Goal: Information Seeking & Learning: Learn about a topic

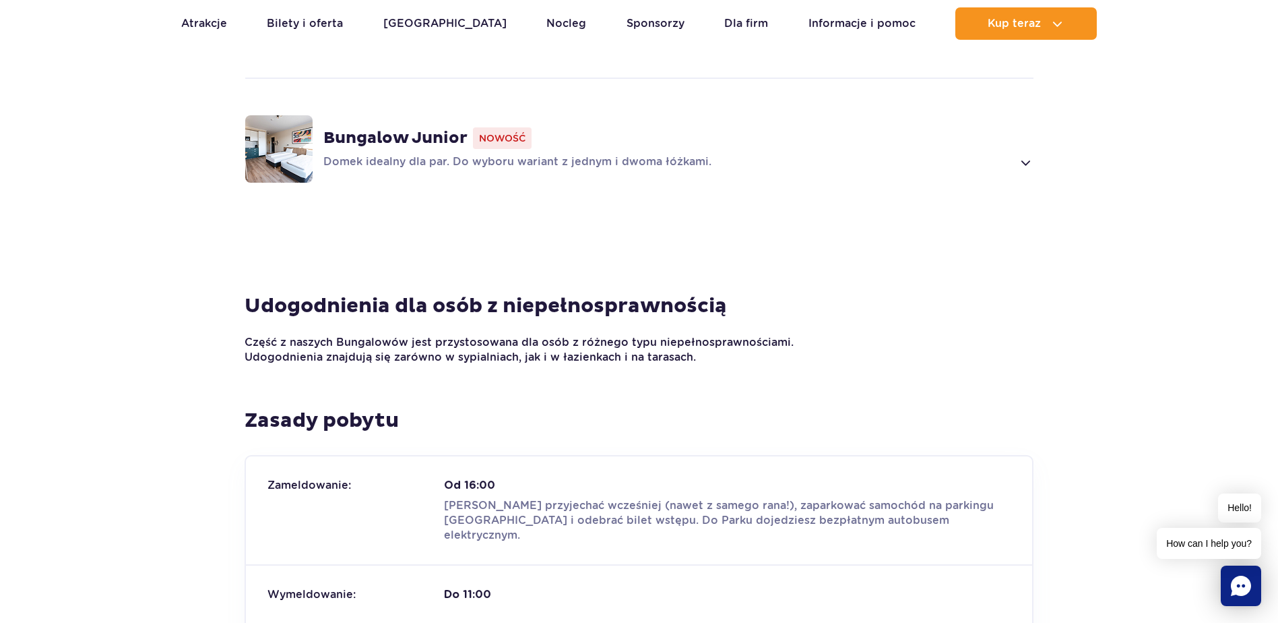
scroll to position [1213, 0]
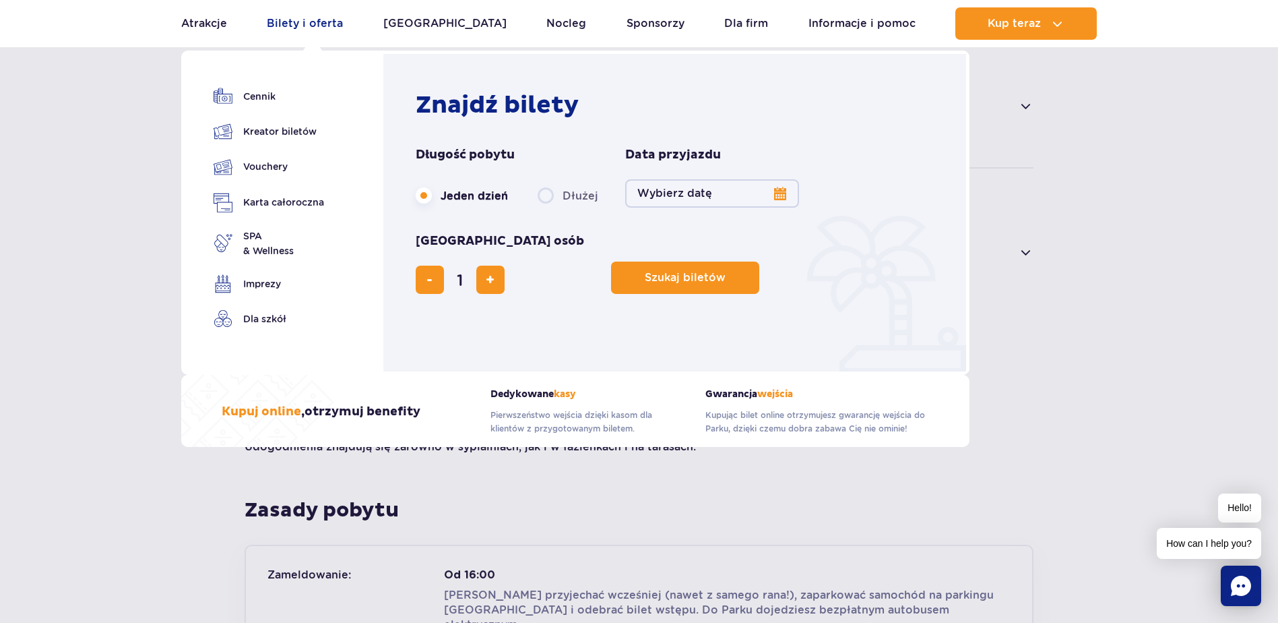
click at [324, 10] on link "Bilety i oferta" at bounding box center [305, 23] width 76 height 32
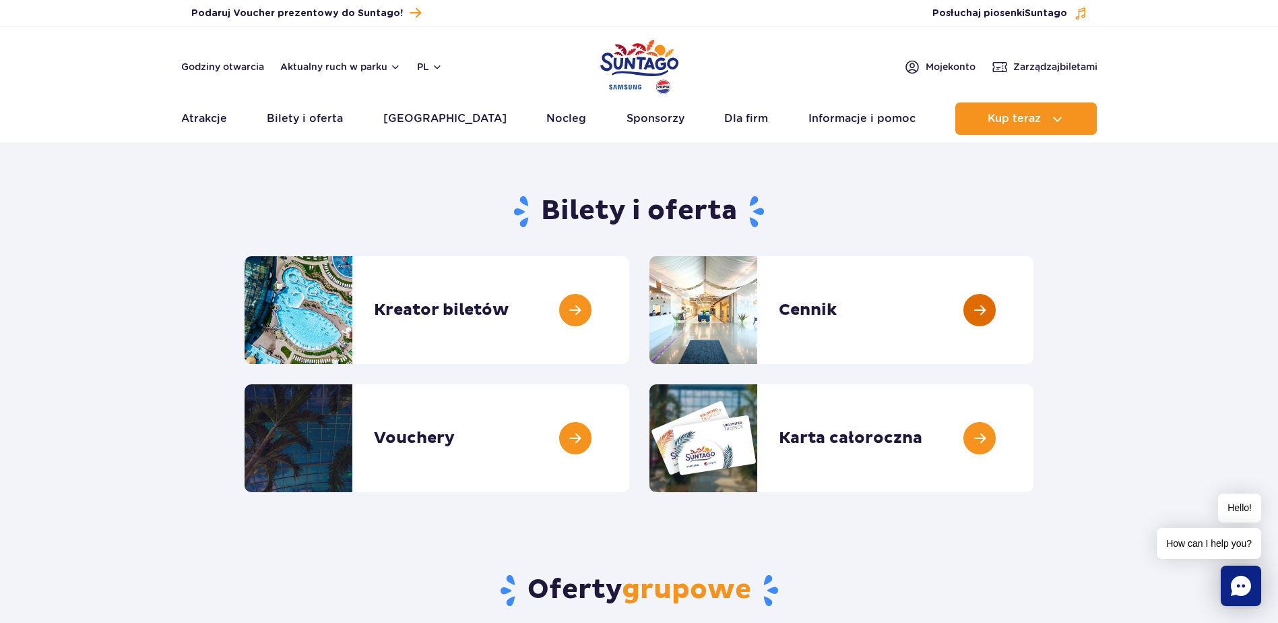
click at [1034, 311] on link at bounding box center [1034, 310] width 0 height 108
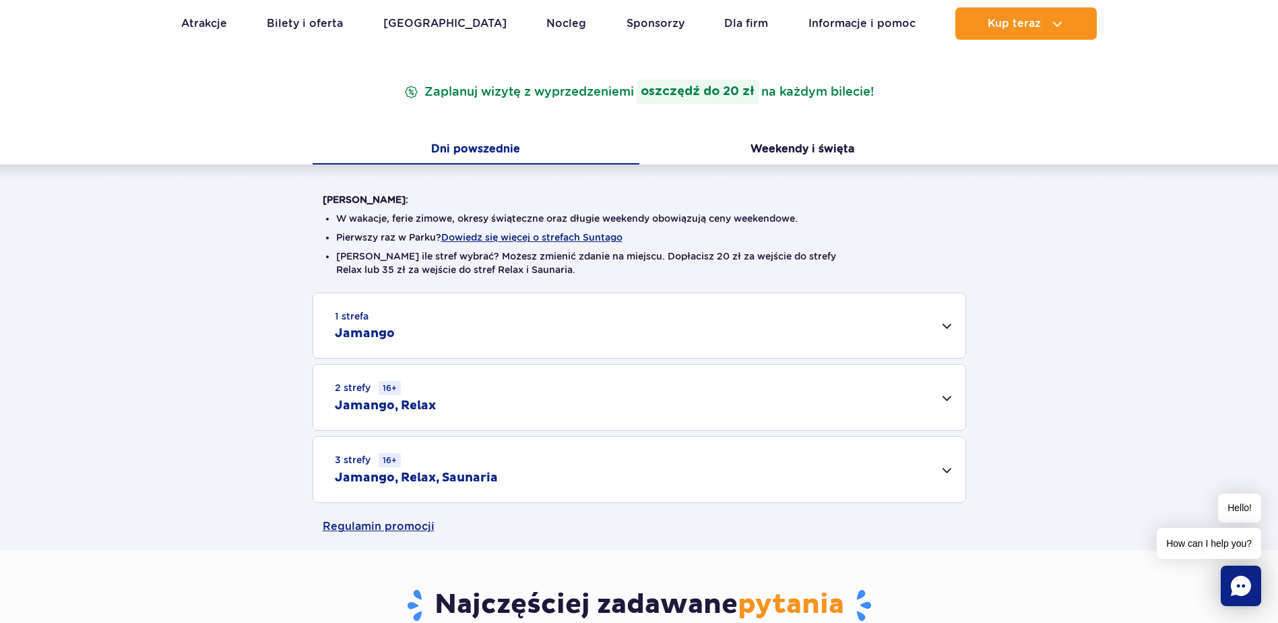
scroll to position [270, 0]
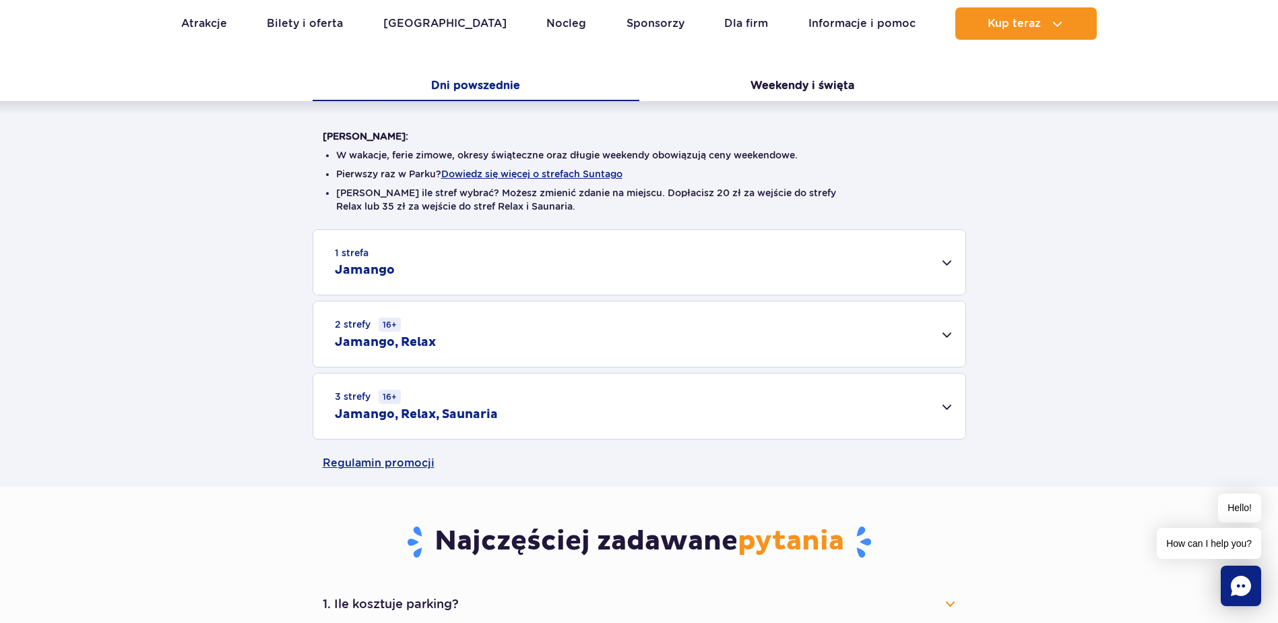
click at [924, 264] on div "1 strefa Jamango" at bounding box center [639, 262] width 652 height 65
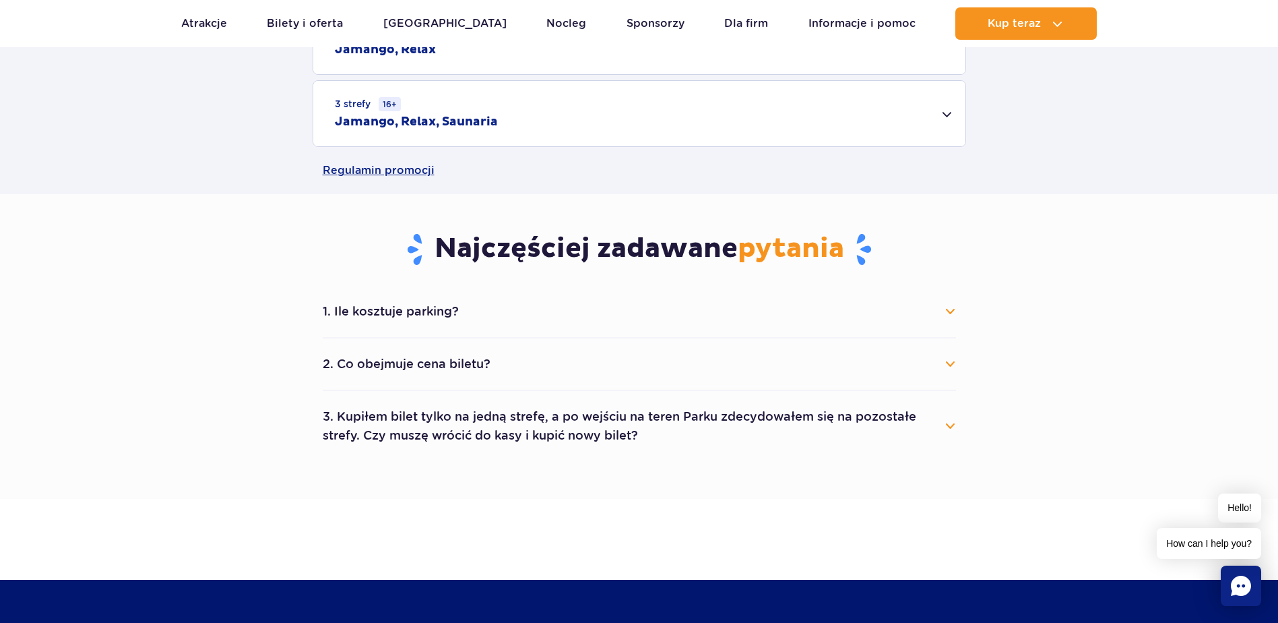
scroll to position [1213, 0]
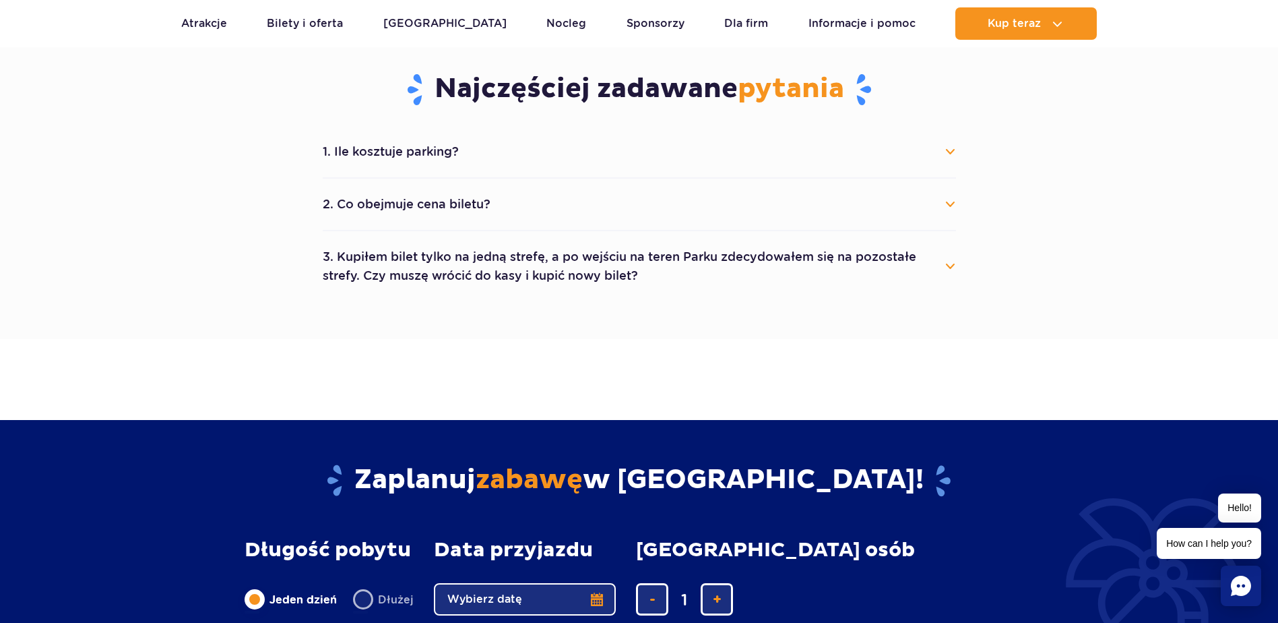
click at [755, 212] on button "2. Co obejmuje cena biletu?" at bounding box center [639, 204] width 633 height 30
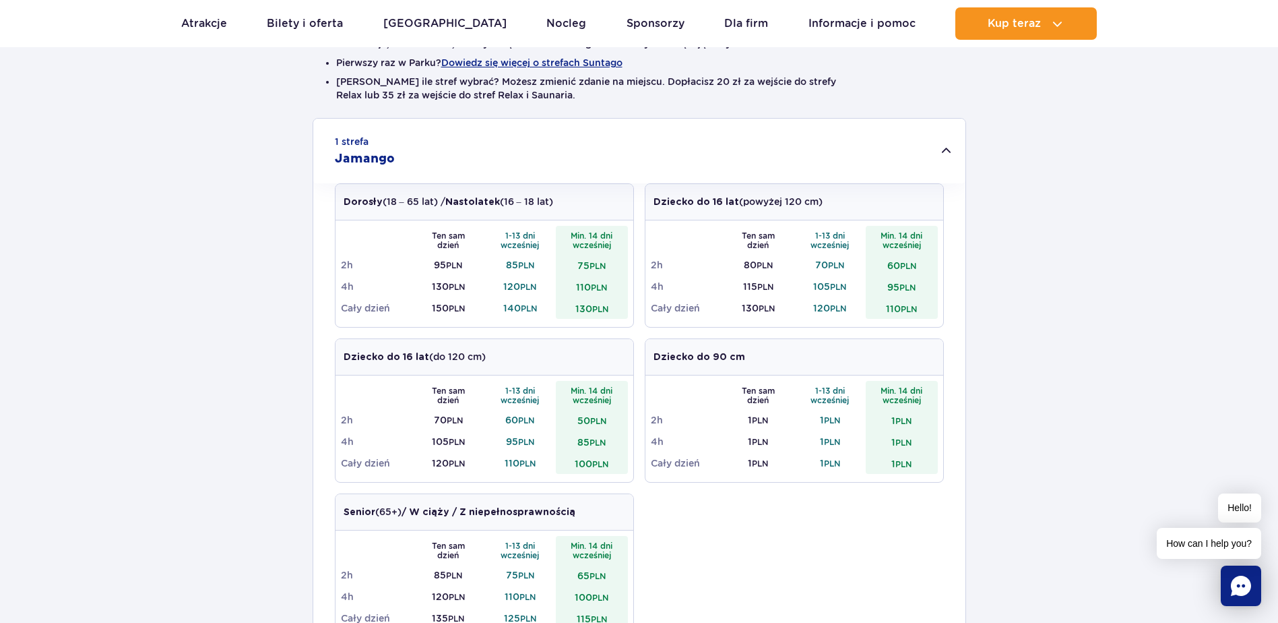
scroll to position [404, 0]
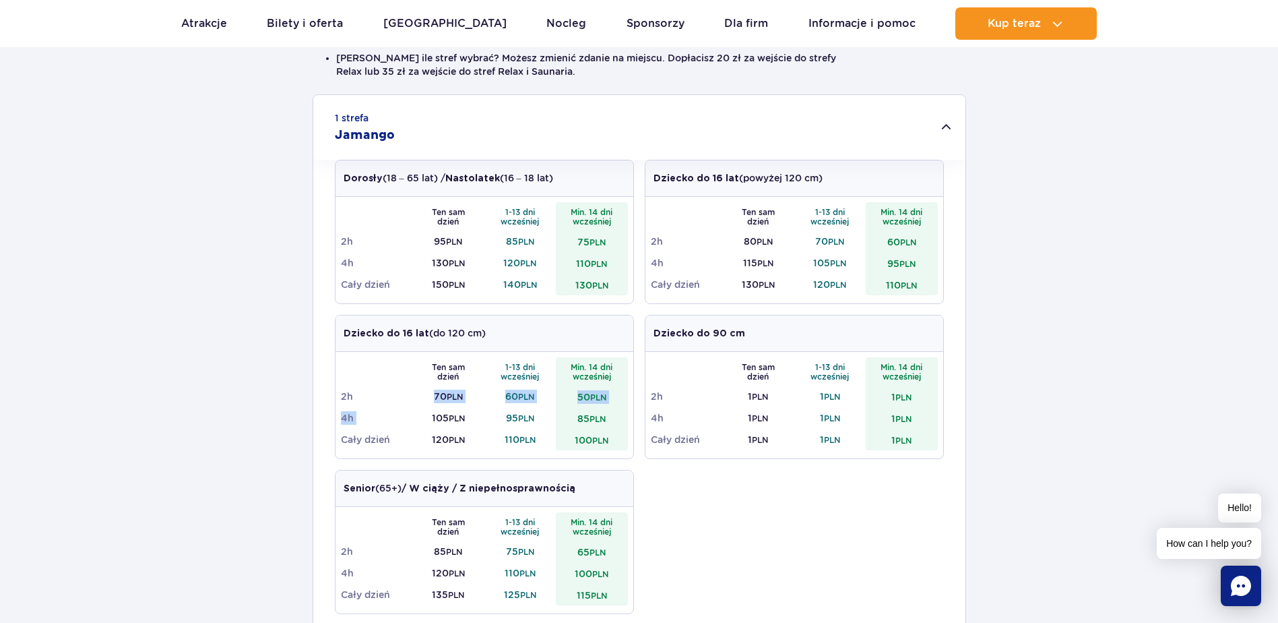
drag, startPoint x: 431, startPoint y: 402, endPoint x: 431, endPoint y: 418, distance: 16.2
click at [431, 418] on tbody "Ten sam dzień 1-13 dni wcześniej Min. 14 dni wcześniej 2h 70 PLN 60 PLN 50 PLN …" at bounding box center [484, 403] width 287 height 93
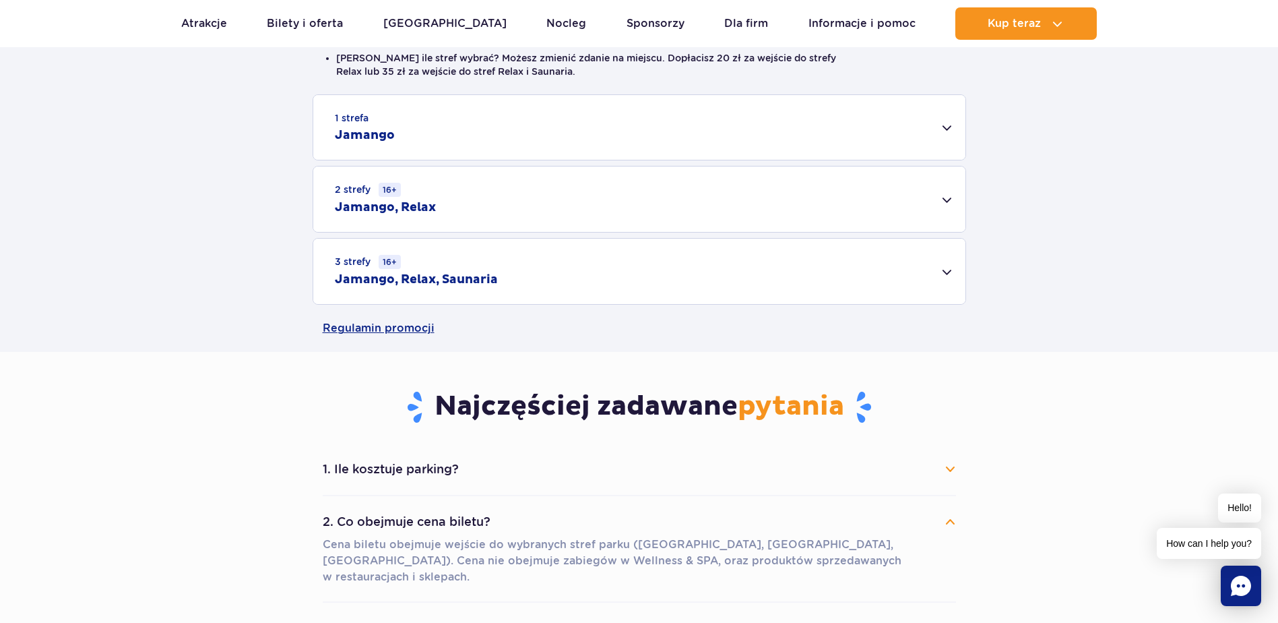
drag, startPoint x: 431, startPoint y: 418, endPoint x: 433, endPoint y: 437, distance: 19.0
click at [433, 305] on div "1 strefa Jamango Dorosły (18 – 65 lat) / Nastolatek (16 – 18 lat) Ten sam dzień…" at bounding box center [639, 199] width 1278 height 210
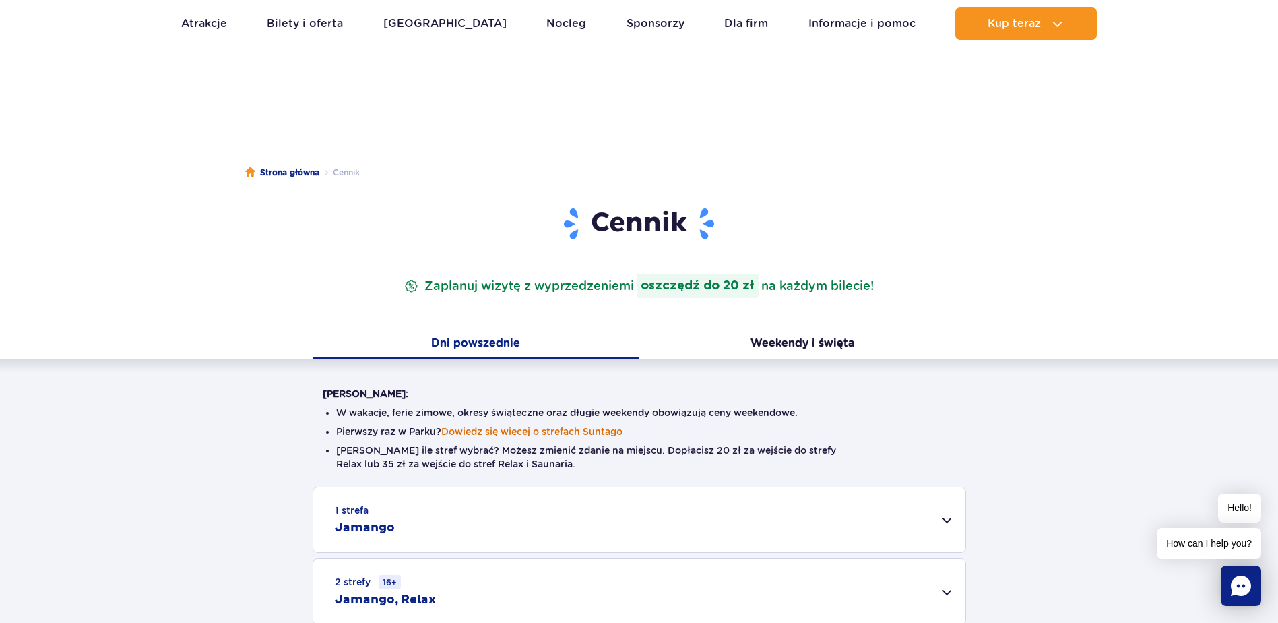
scroll to position [0, 0]
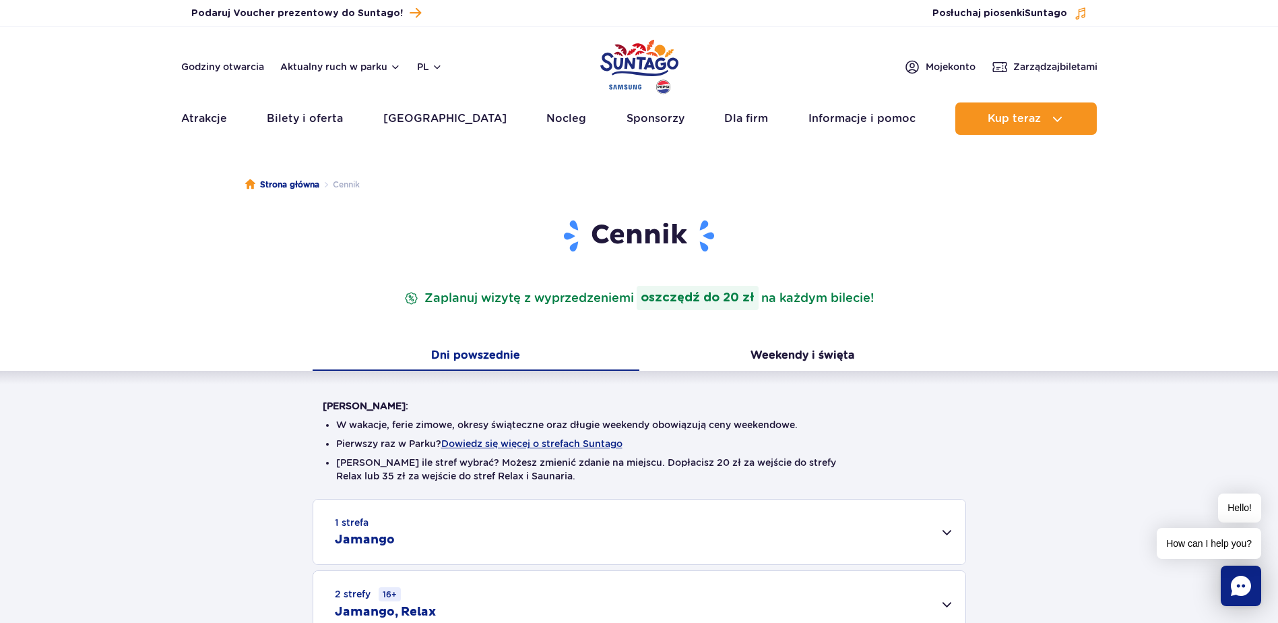
click at [505, 354] on button "Dni powszednie" at bounding box center [476, 356] width 327 height 28
click at [807, 345] on button "Weekendy i święta" at bounding box center [803, 356] width 327 height 28
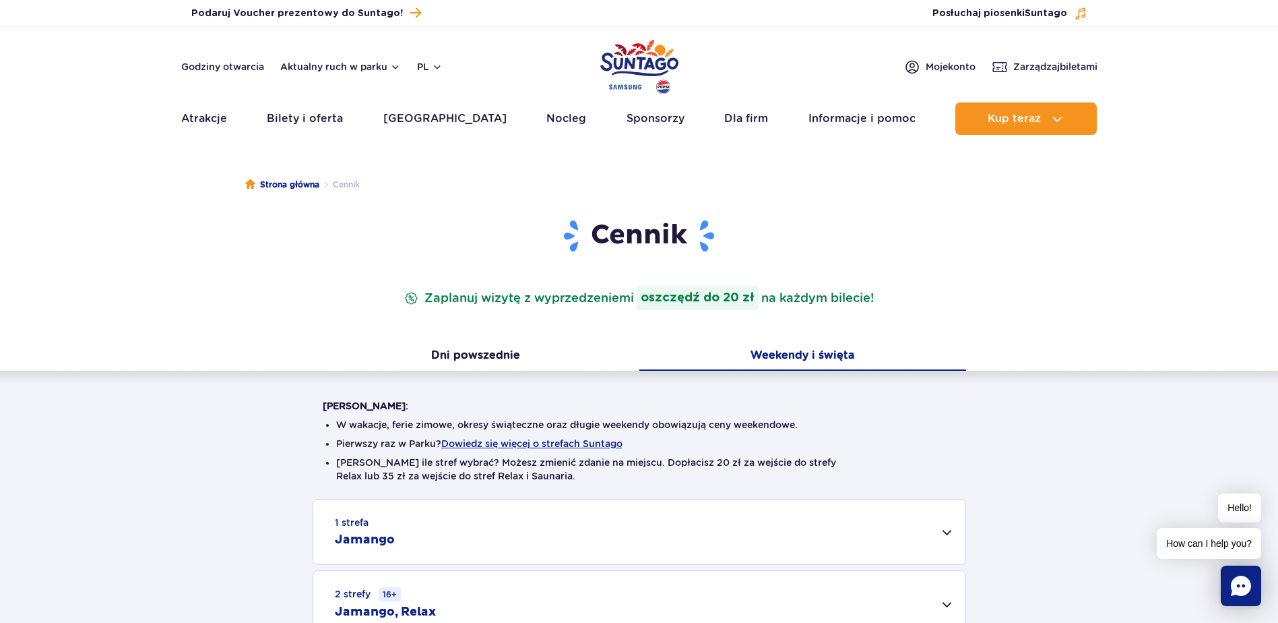
click at [506, 340] on div "Cennik Zaplanuj wizytę z wyprzedzeniem i oszczędź do 20 zł na każdym bilecie!" at bounding box center [640, 280] width 654 height 124
click at [499, 349] on button "Dni powszednie" at bounding box center [476, 356] width 327 height 28
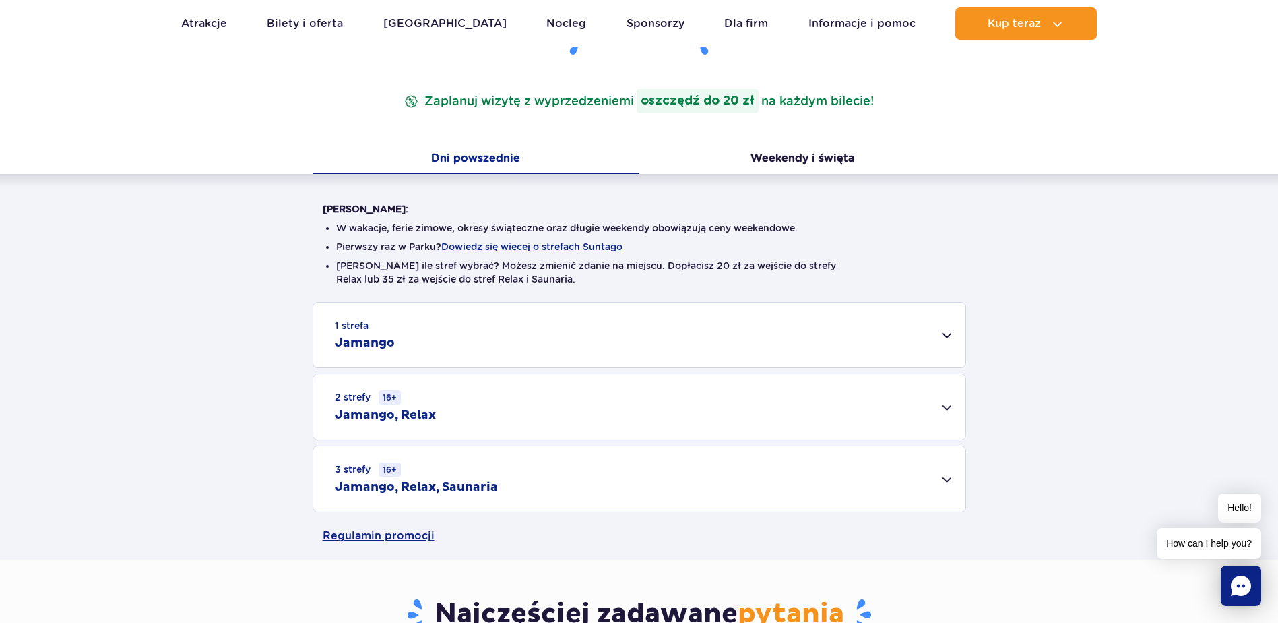
scroll to position [202, 0]
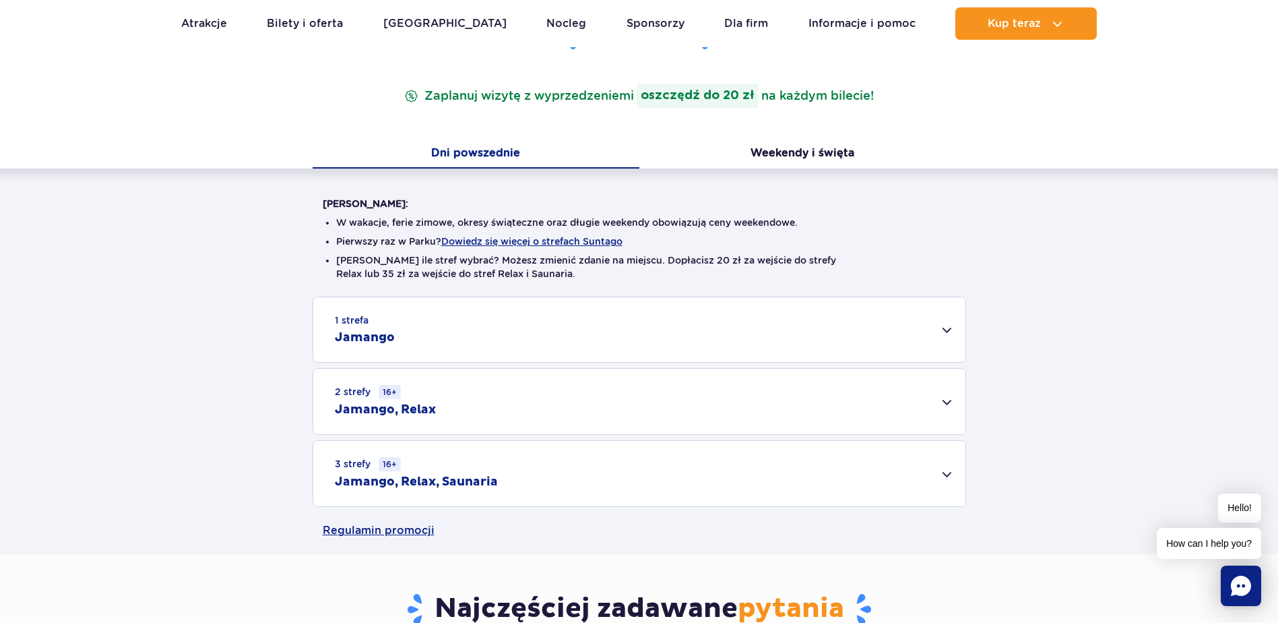
click at [555, 340] on div "1 strefa Jamango" at bounding box center [639, 329] width 652 height 65
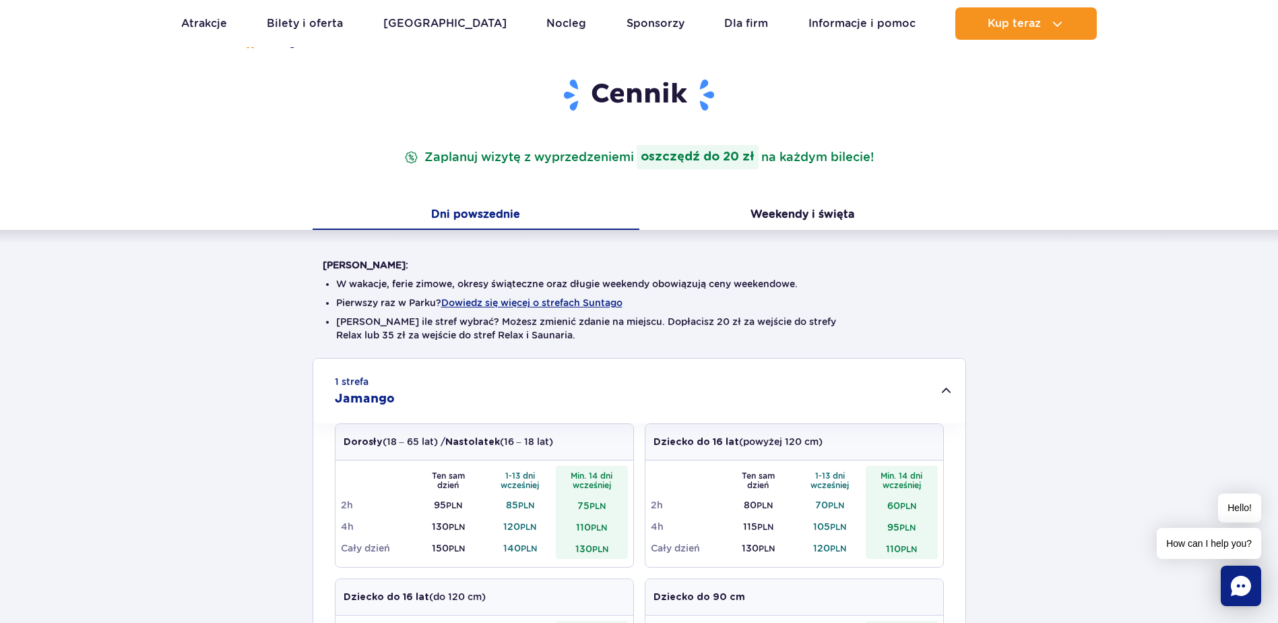
scroll to position [135, 0]
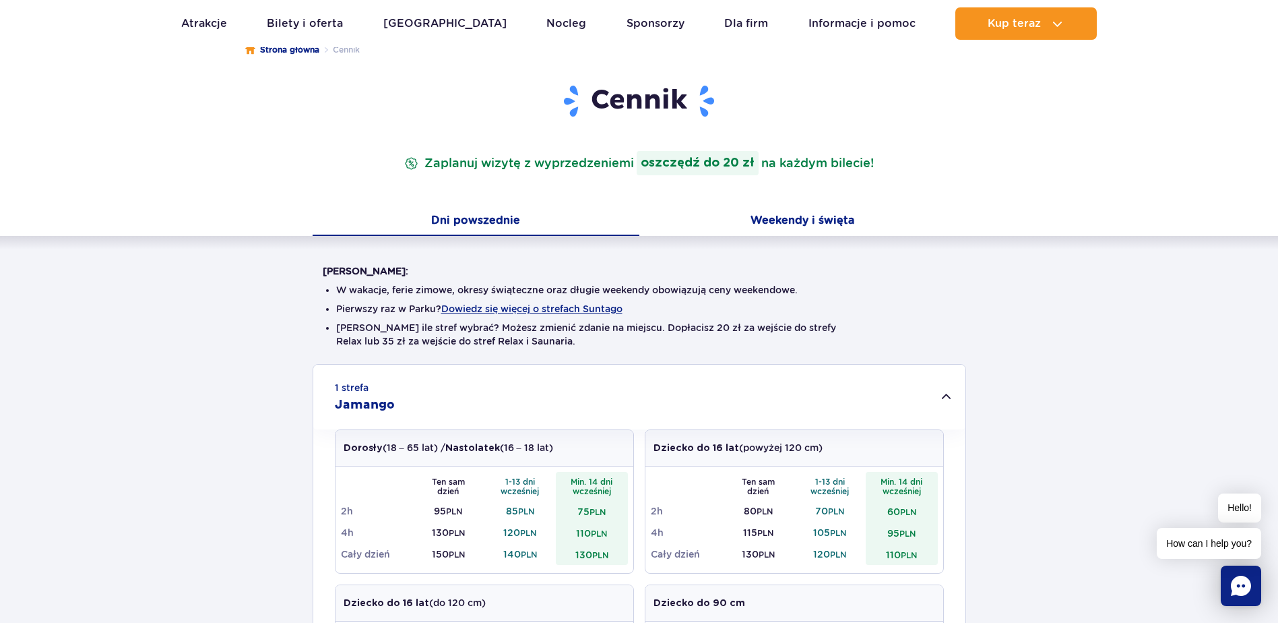
click at [826, 228] on button "Weekendy i święta" at bounding box center [803, 222] width 327 height 28
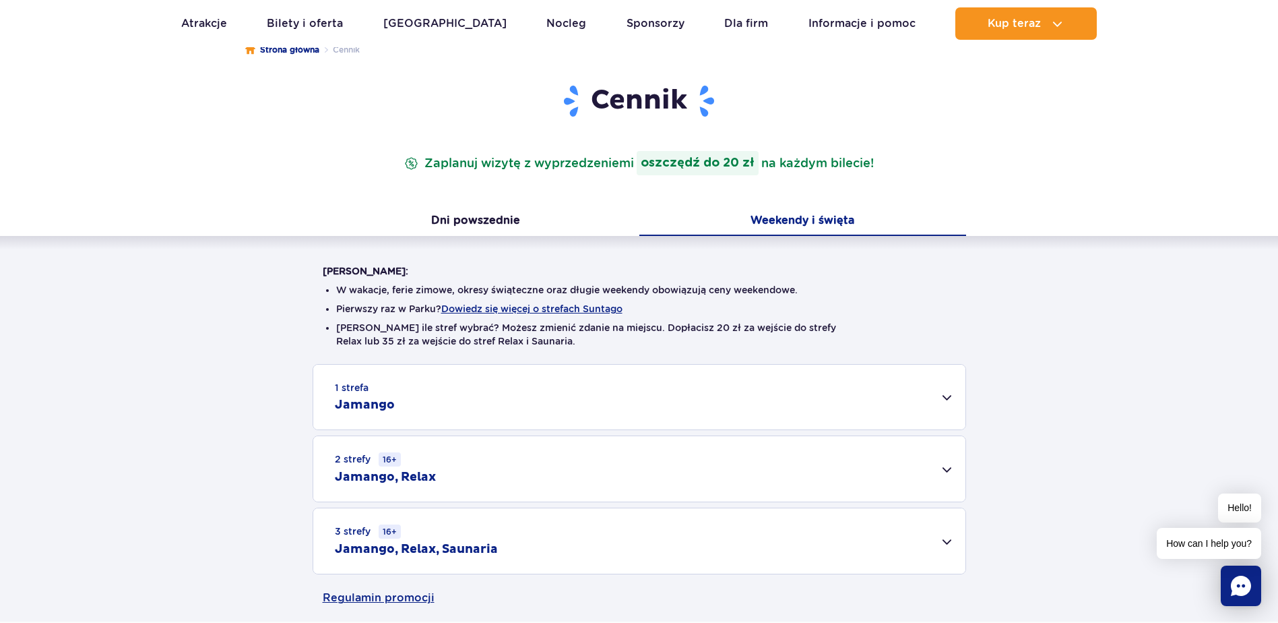
scroll to position [202, 0]
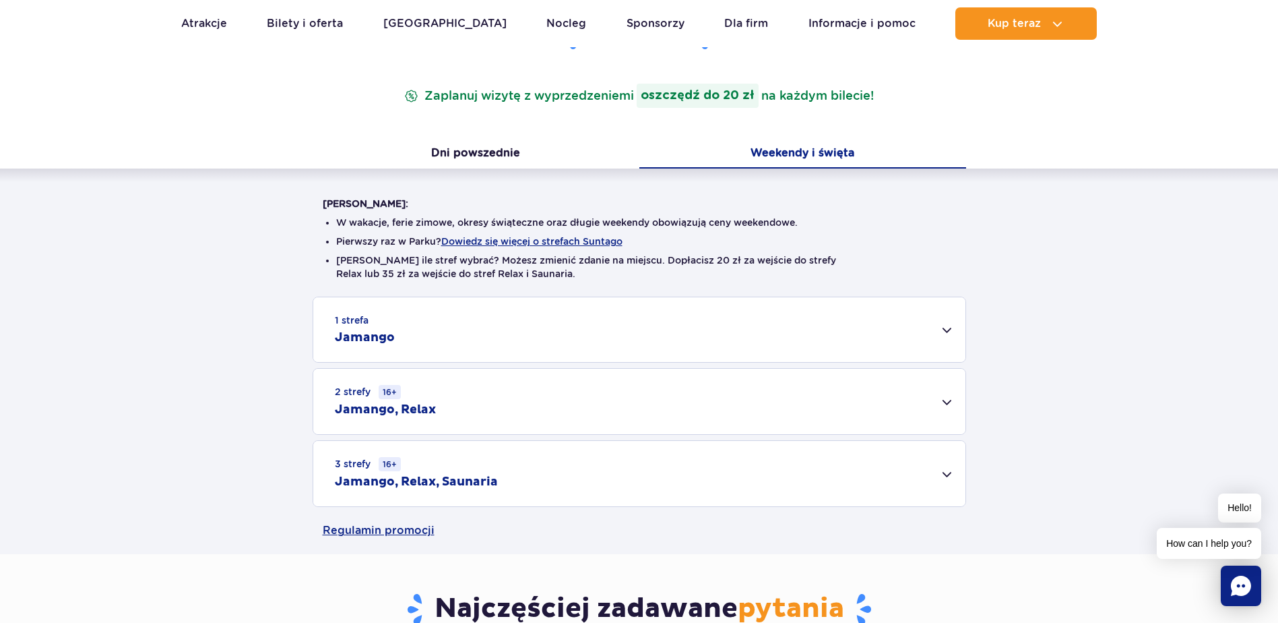
click at [747, 334] on div "1 strefa Jamango" at bounding box center [639, 329] width 652 height 65
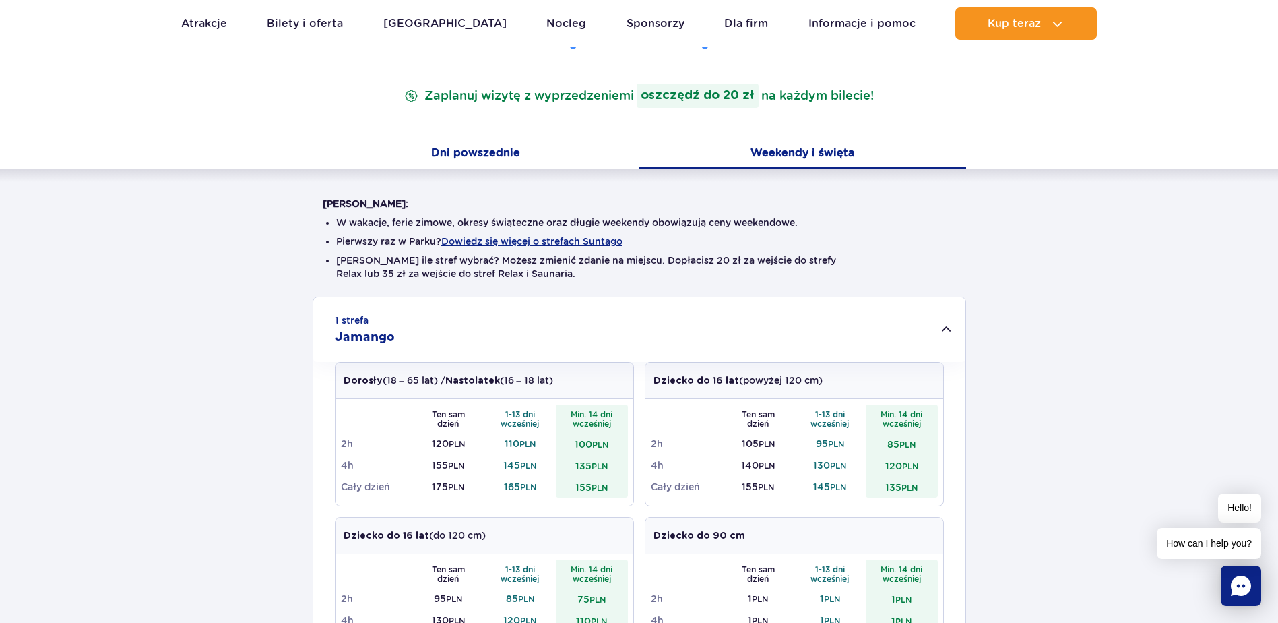
click at [487, 151] on button "Dni powszednie" at bounding box center [476, 154] width 327 height 28
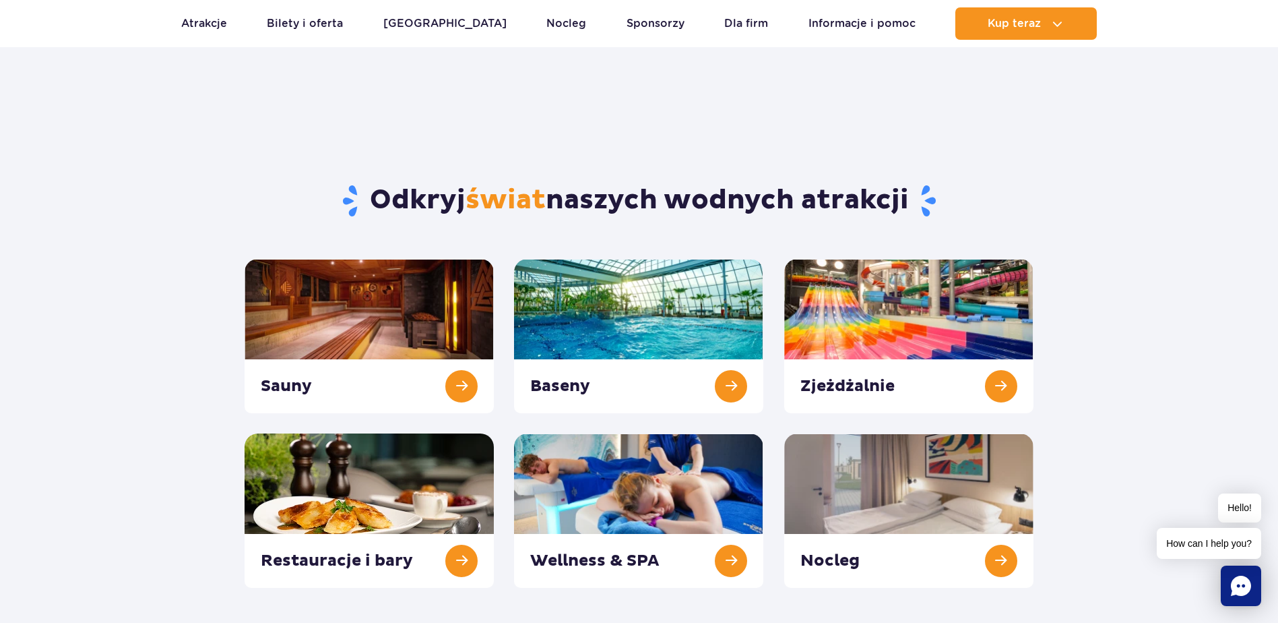
scroll to position [67, 0]
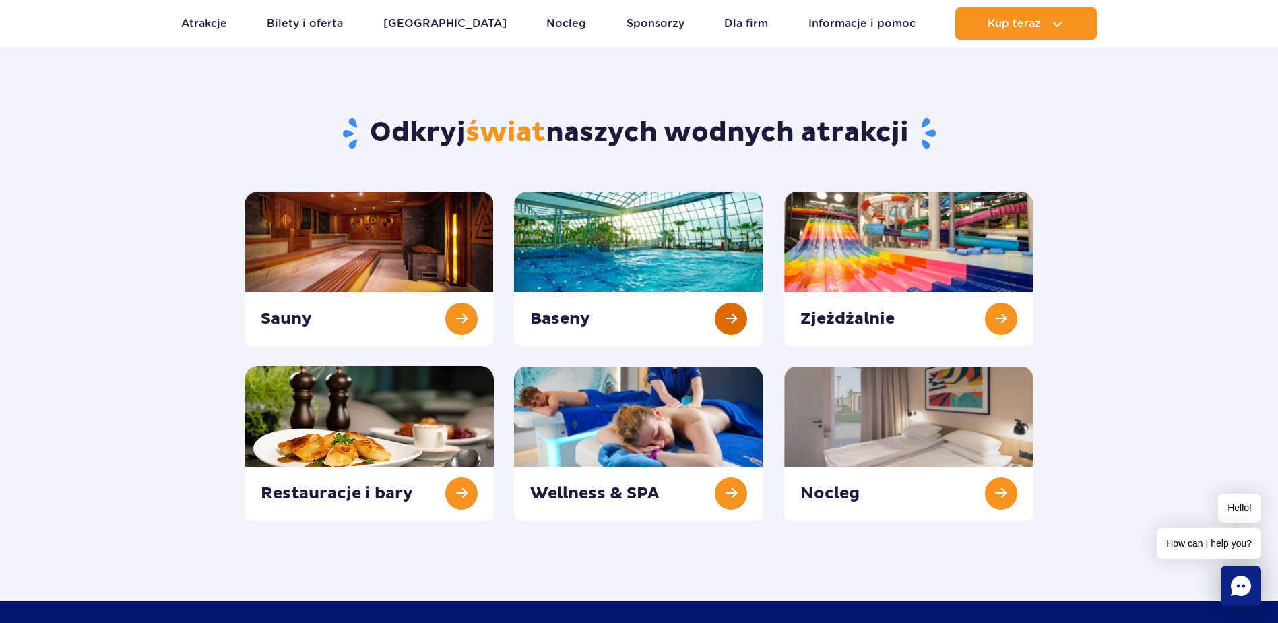
click at [658, 237] on link at bounding box center [638, 268] width 249 height 154
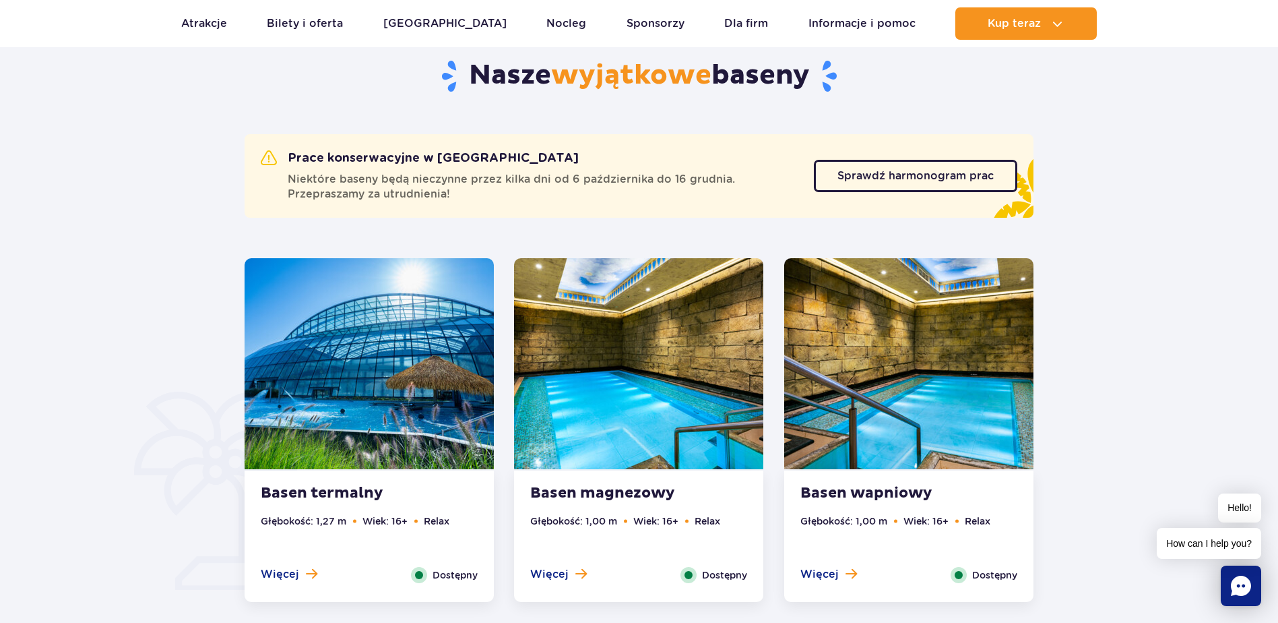
scroll to position [674, 0]
